Goal: Task Accomplishment & Management: Use online tool/utility

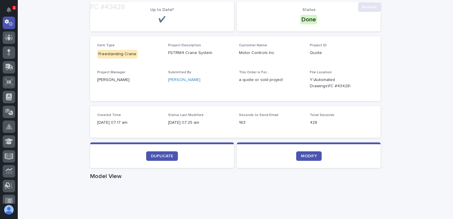
scroll to position [119, 0]
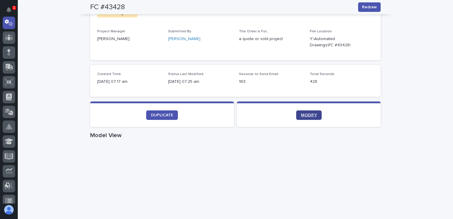
click at [312, 115] on span "MODIFY" at bounding box center [309, 115] width 16 height 4
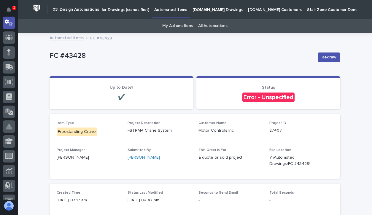
scroll to position [59, 0]
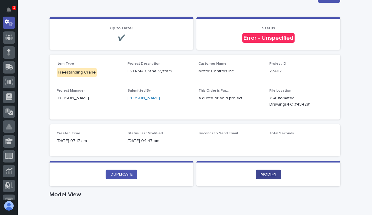
click at [271, 173] on span "MODIFY" at bounding box center [268, 174] width 16 height 4
